Goal: Use online tool/utility: Utilize a website feature to perform a specific function

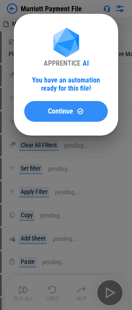
click at [79, 109] on img at bounding box center [79, 110] width 7 height 7
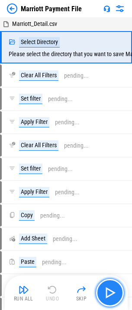
click at [107, 292] on img "button" at bounding box center [110, 293] width 14 height 14
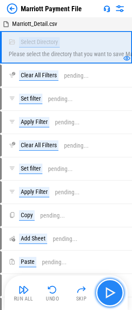
click at [106, 291] on img "button" at bounding box center [110, 293] width 14 height 14
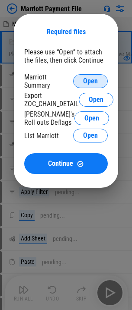
click at [92, 79] on span "Open" at bounding box center [90, 81] width 15 height 7
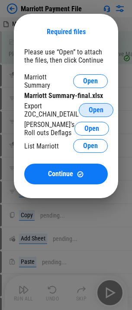
click at [99, 110] on span "Open" at bounding box center [96, 110] width 15 height 7
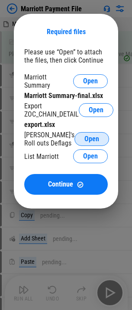
click at [94, 137] on span "Open" at bounding box center [91, 139] width 15 height 7
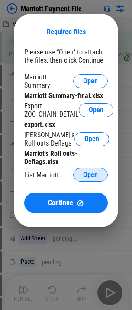
click at [89, 173] on span "Open" at bounding box center [90, 174] width 15 height 7
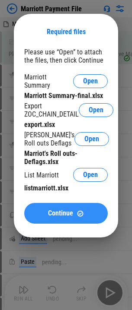
click at [54, 212] on span "Continue" at bounding box center [60, 213] width 25 height 7
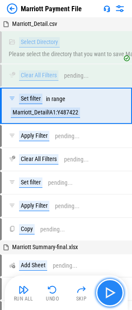
click at [107, 292] on img "button" at bounding box center [110, 293] width 14 height 14
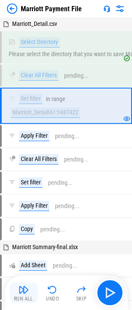
click at [23, 293] on img "button" at bounding box center [24, 290] width 10 height 10
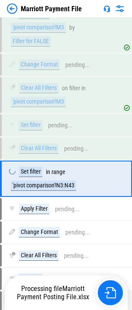
scroll to position [6478, 0]
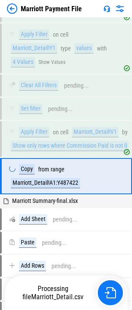
scroll to position [123, 0]
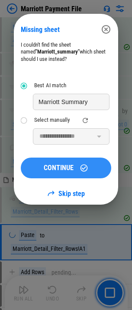
click at [53, 168] on span "CONTINUE" at bounding box center [59, 167] width 30 height 7
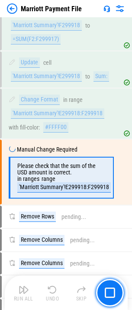
scroll to position [1420, 0]
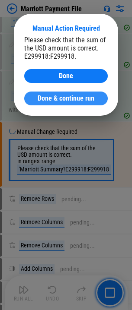
click at [72, 97] on span "Done & continue run" at bounding box center [66, 98] width 57 height 7
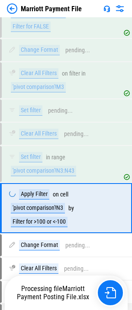
scroll to position [6523, 0]
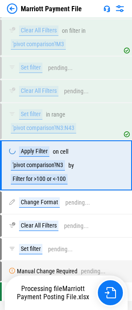
scroll to position [6523, 0]
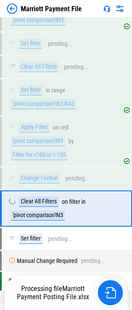
scroll to position [6560, 0]
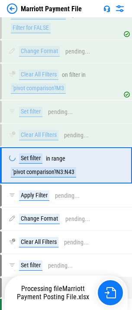
scroll to position [6478, 0]
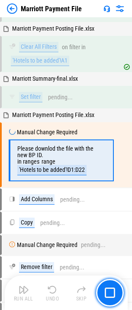
scroll to position [3579, 0]
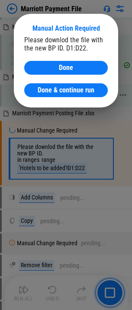
drag, startPoint x: 66, startPoint y: 88, endPoint x: 2, endPoint y: 88, distance: 64.3
click at [66, 88] on span "Done & continue run" at bounding box center [66, 90] width 57 height 7
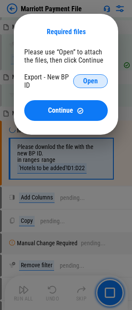
click at [79, 78] on button "Open" at bounding box center [90, 81] width 35 height 14
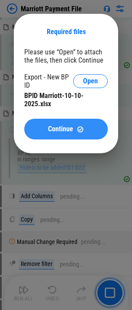
click at [65, 126] on span "Continue" at bounding box center [60, 129] width 25 height 7
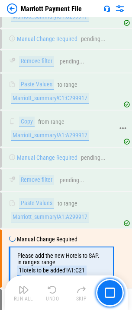
scroll to position [4800, 0]
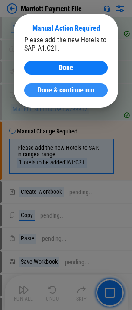
click at [64, 89] on span "Done & continue run" at bounding box center [66, 90] width 57 height 7
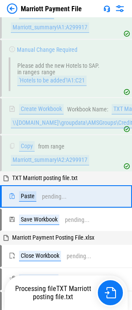
scroll to position [4928, 0]
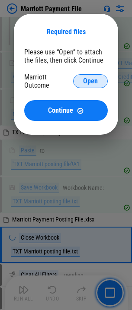
click at [85, 81] on span "Open" at bounding box center [90, 81] width 15 height 7
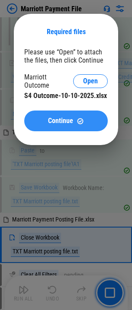
click at [64, 117] on span "Continue" at bounding box center [60, 120] width 25 height 7
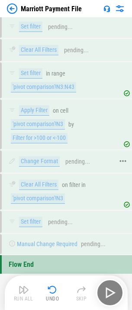
scroll to position [6560, 0]
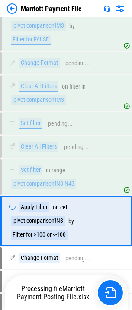
scroll to position [6523, 0]
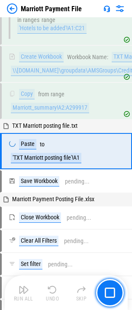
scroll to position [4935, 0]
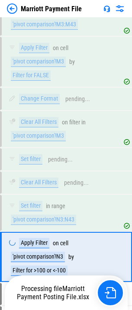
scroll to position [6523, 0]
